Goal: Task Accomplishment & Management: Complete application form

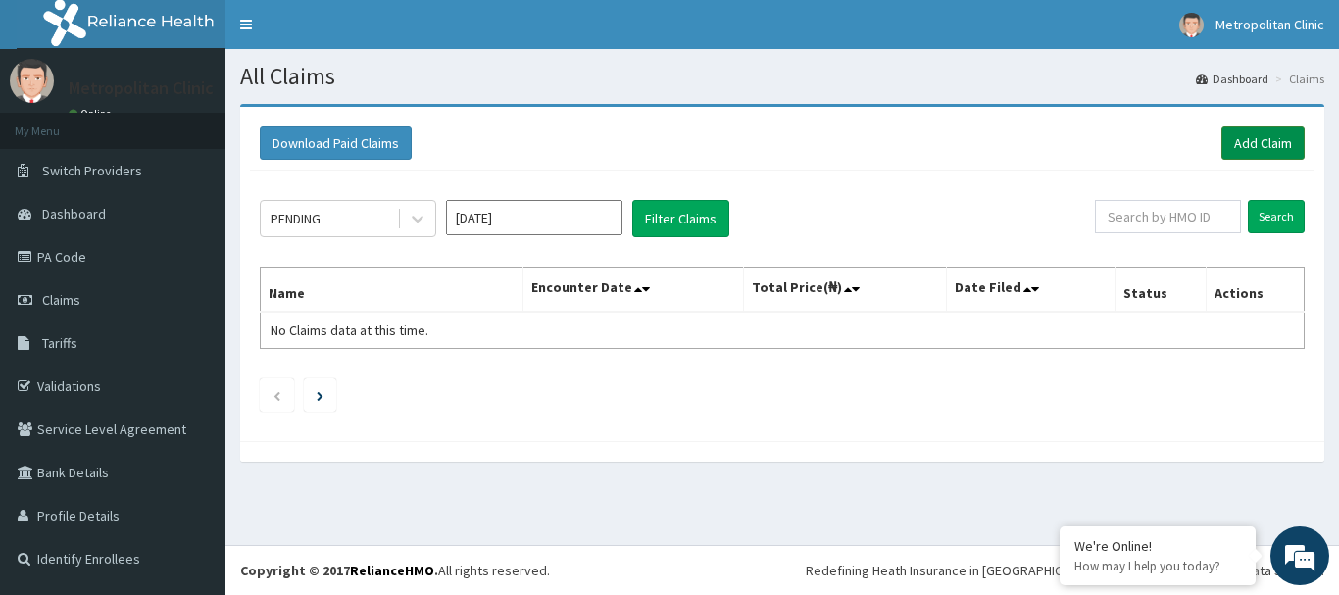
click at [1244, 141] on link "Add Claim" at bounding box center [1262, 142] width 83 height 33
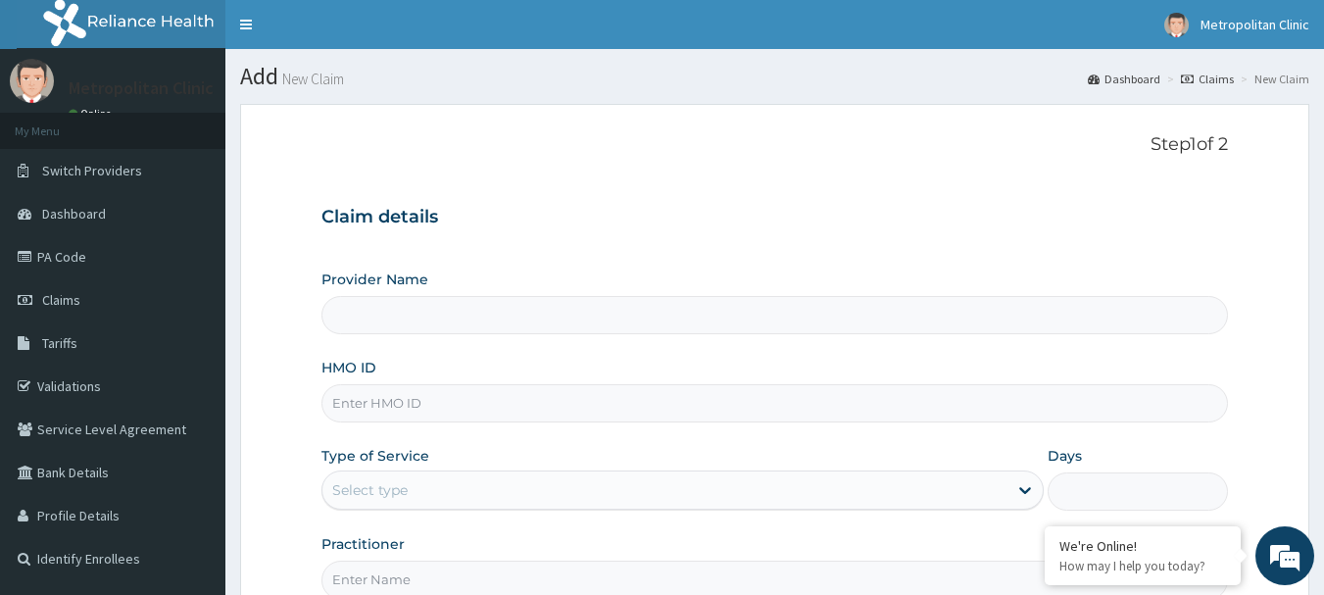
type input "Metropolitan Clinic"
click at [818, 400] on input "HMO ID" at bounding box center [775, 403] width 908 height 38
type input "e"
type input "ERM/10411/B"
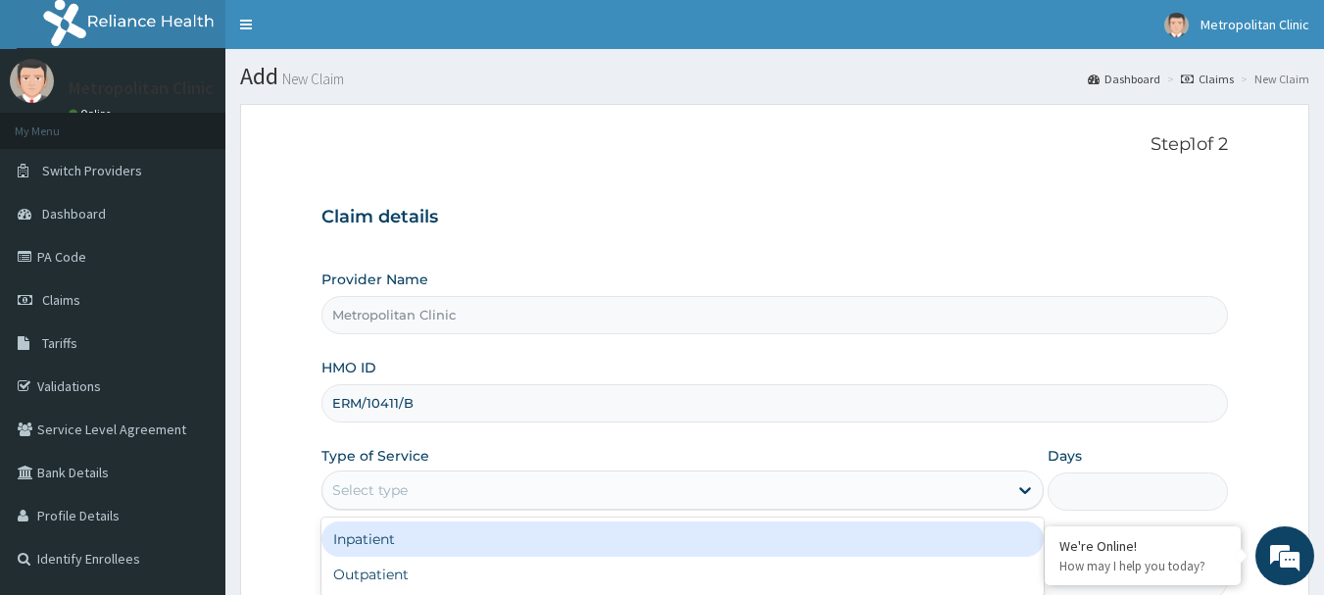
click at [738, 492] on div "Select type" at bounding box center [664, 489] width 685 height 31
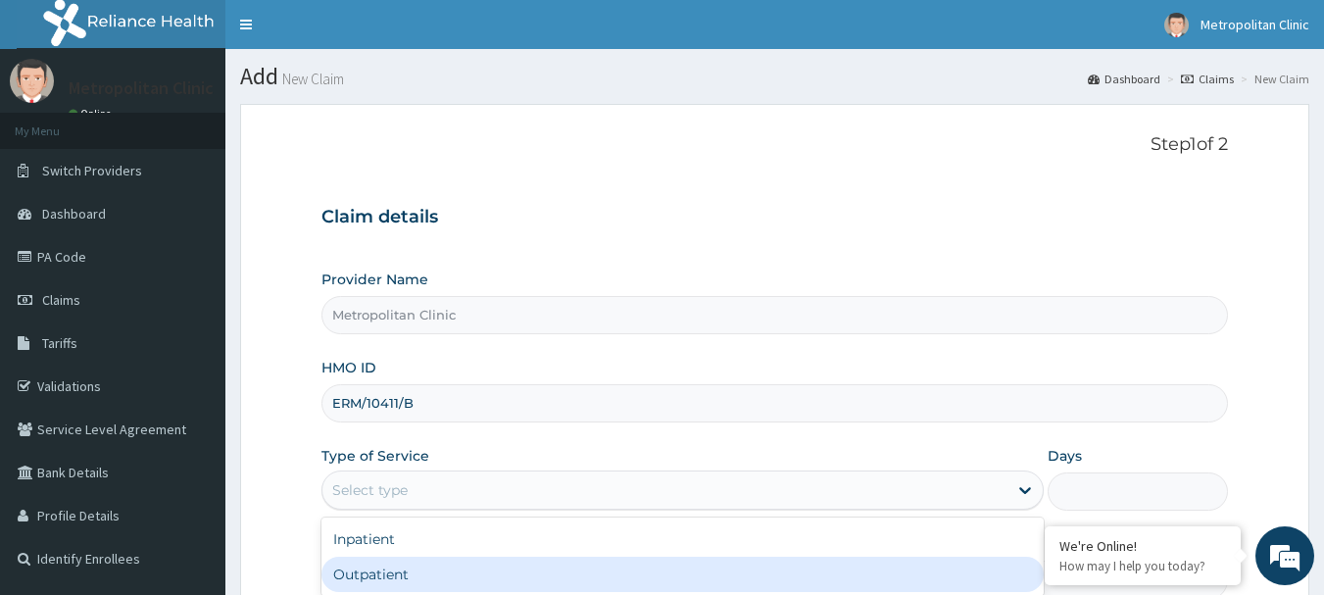
click at [711, 564] on div "Outpatient" at bounding box center [682, 574] width 722 height 35
type input "1"
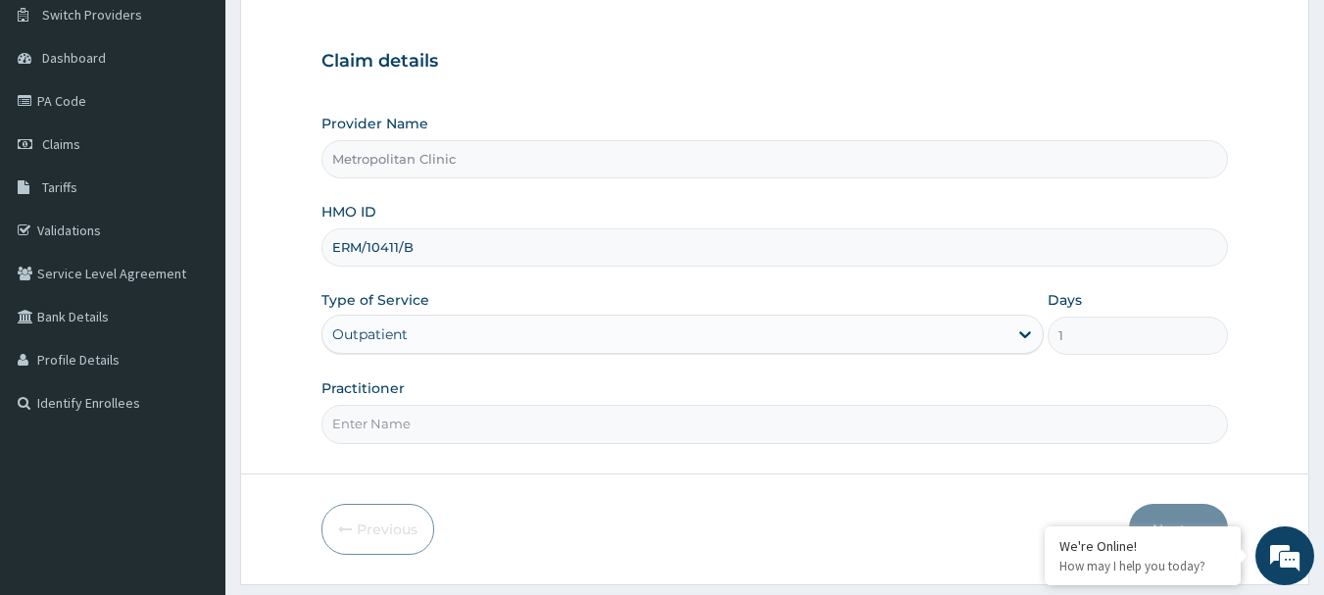
scroll to position [157, 0]
click at [826, 424] on input "Practitioner" at bounding box center [775, 423] width 908 height 38
type input "DR. M.R. AKPA"
click at [1173, 511] on button "Next" at bounding box center [1178, 528] width 99 height 51
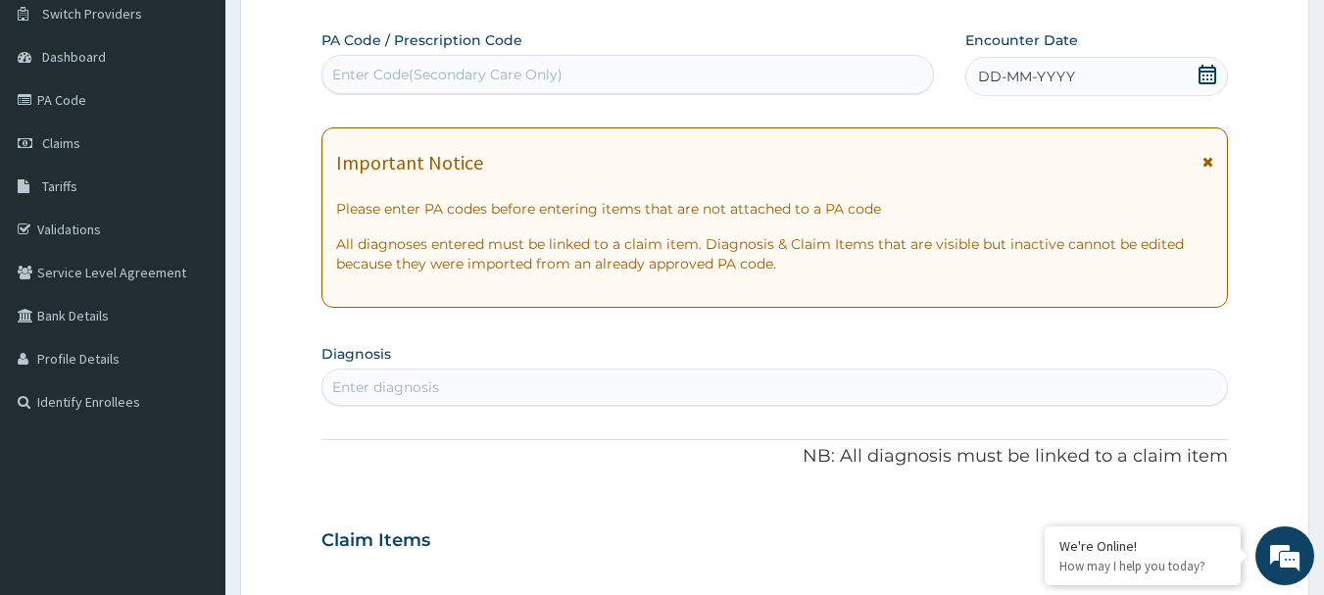
click at [802, 73] on div "Enter Code(Secondary Care Only)" at bounding box center [628, 74] width 612 height 31
click at [1038, 66] on div "DD-MM-YYYY" at bounding box center [1096, 76] width 263 height 39
click at [812, 73] on div "Enter Code(Secondary Care Only)" at bounding box center [628, 74] width 612 height 31
paste input "PA/42FB13"
type input "PA/42FB13"
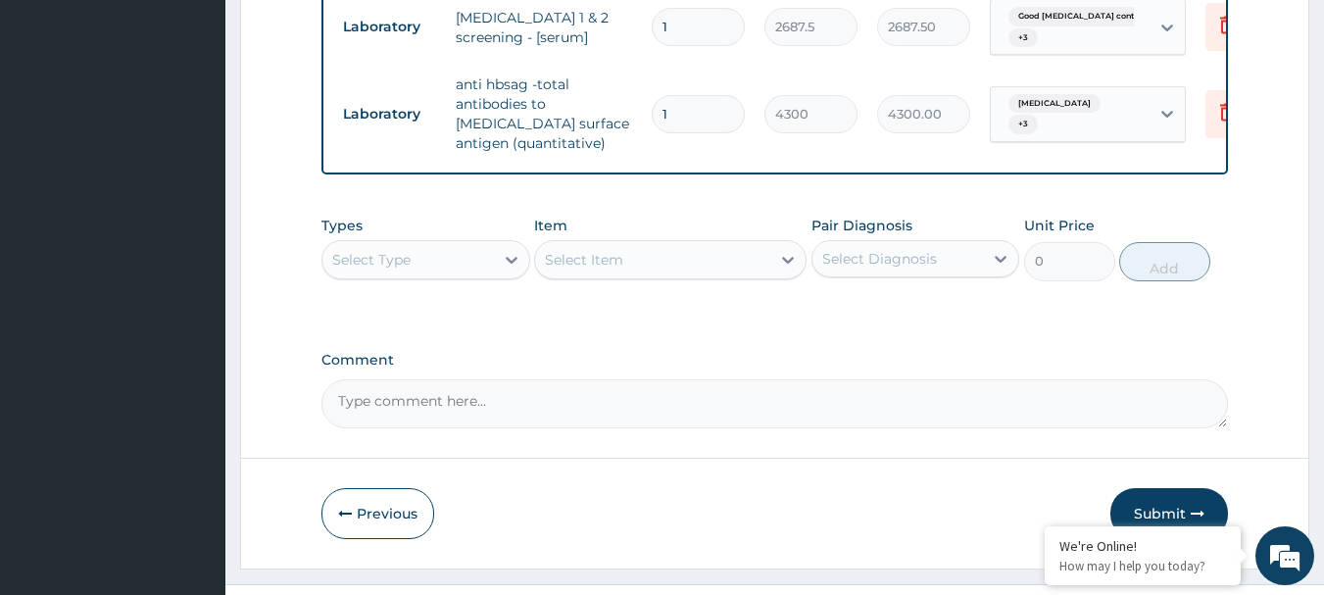
scroll to position [2391, 0]
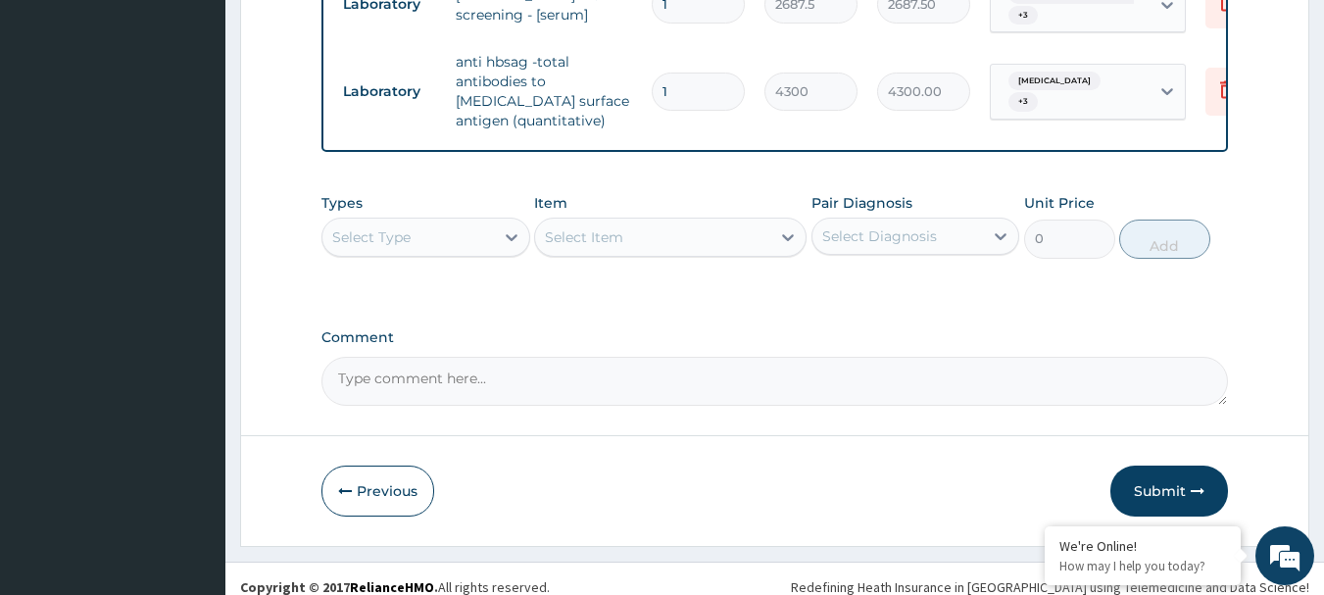
click at [1180, 467] on button "Submit" at bounding box center [1169, 491] width 118 height 51
